Goal: Transaction & Acquisition: Purchase product/service

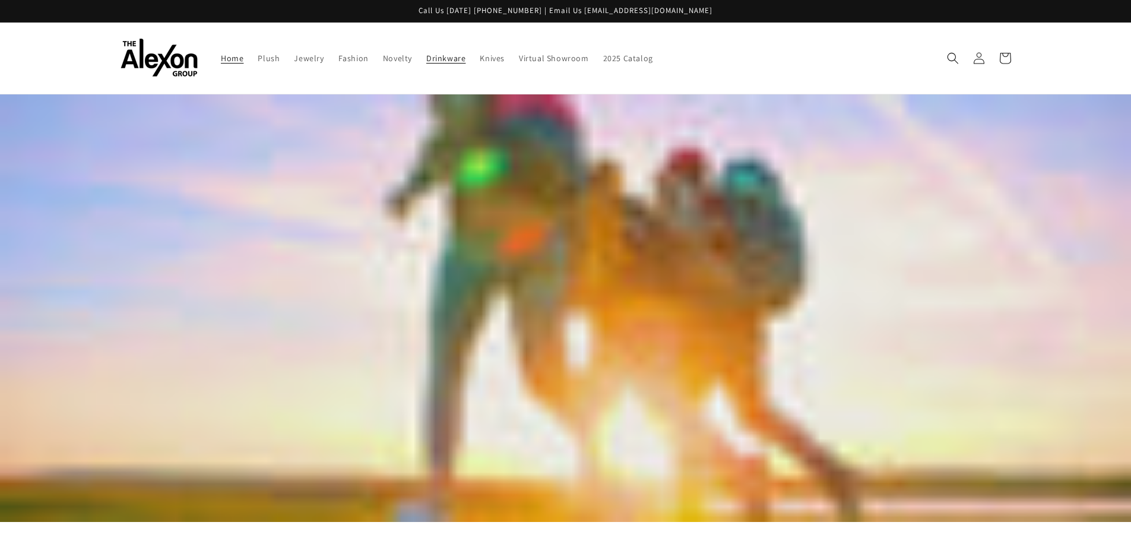
click at [448, 57] on span "Drinkware" at bounding box center [445, 58] width 39 height 11
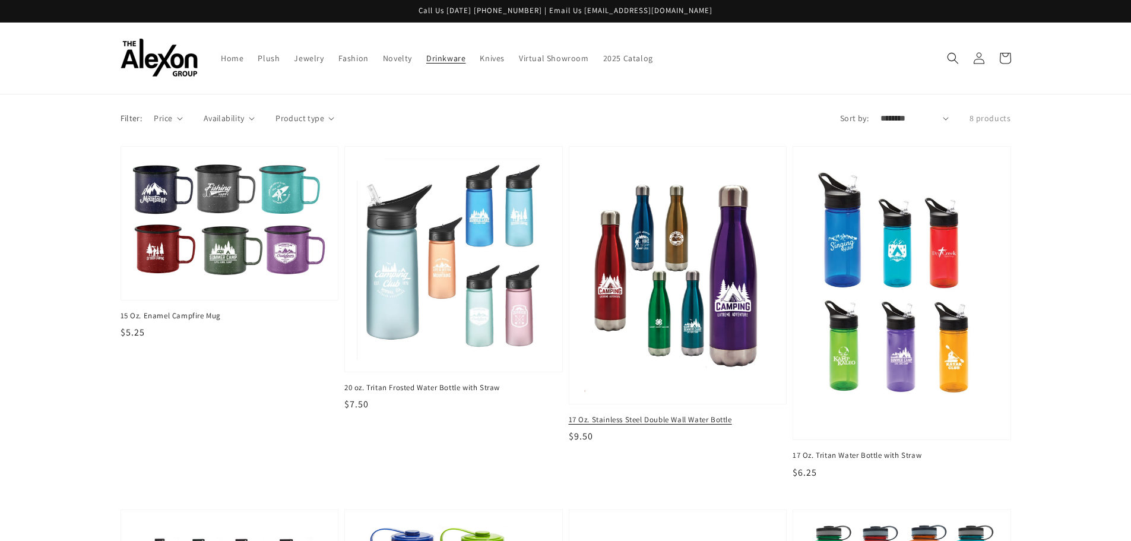
click at [647, 315] on img at bounding box center [677, 275] width 199 height 241
